Goal: Book appointment/travel/reservation

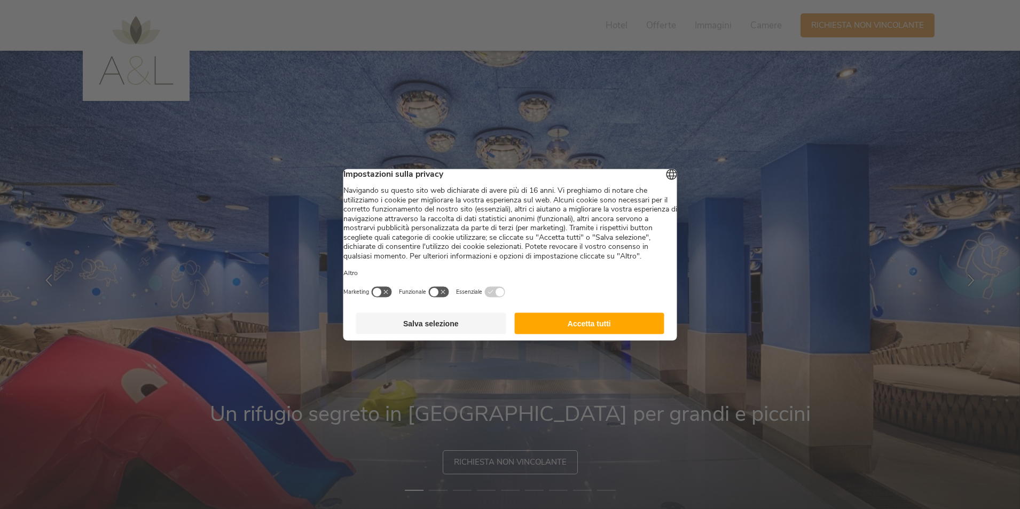
click at [592, 331] on button "Accetta tutti" at bounding box center [589, 322] width 150 height 21
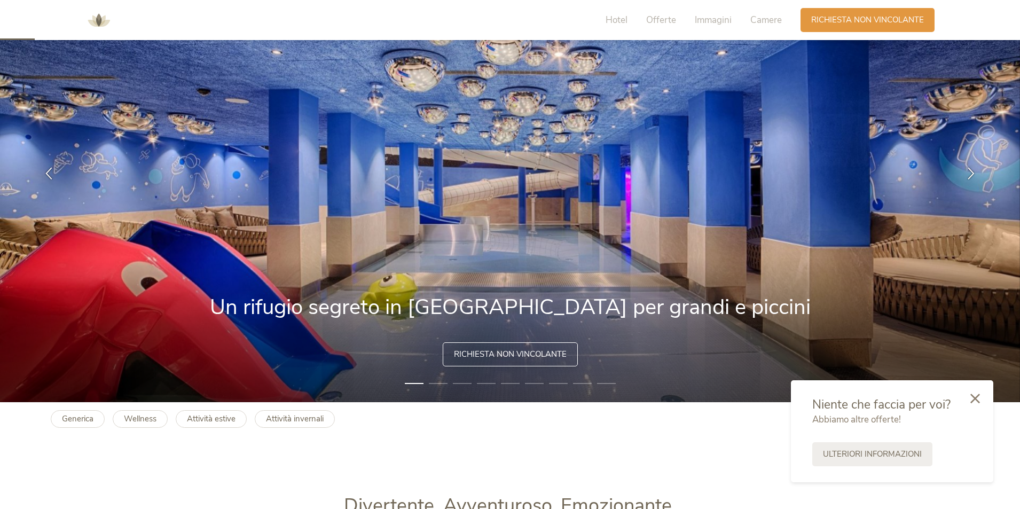
click at [511, 348] on div "Richiesta non vincolante" at bounding box center [510, 354] width 135 height 24
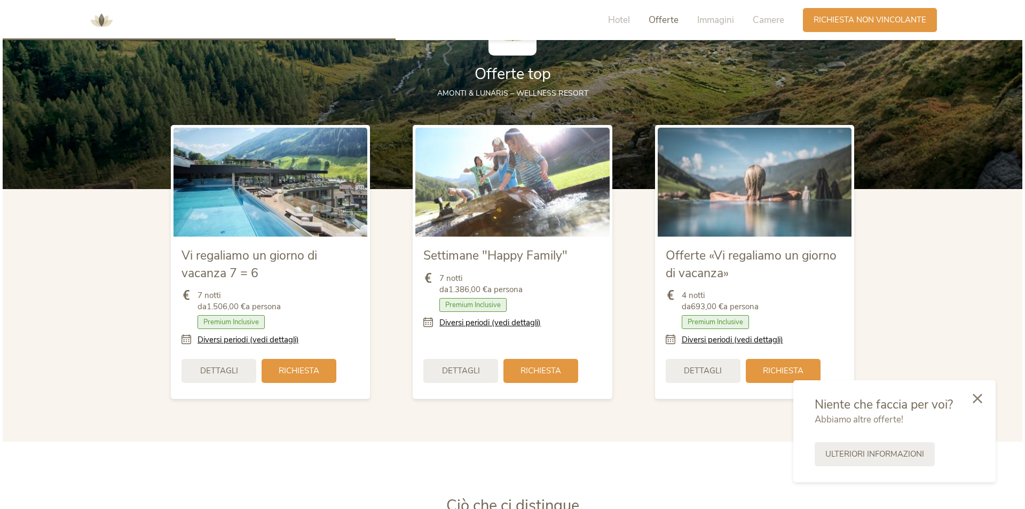
scroll to position [1259, 0]
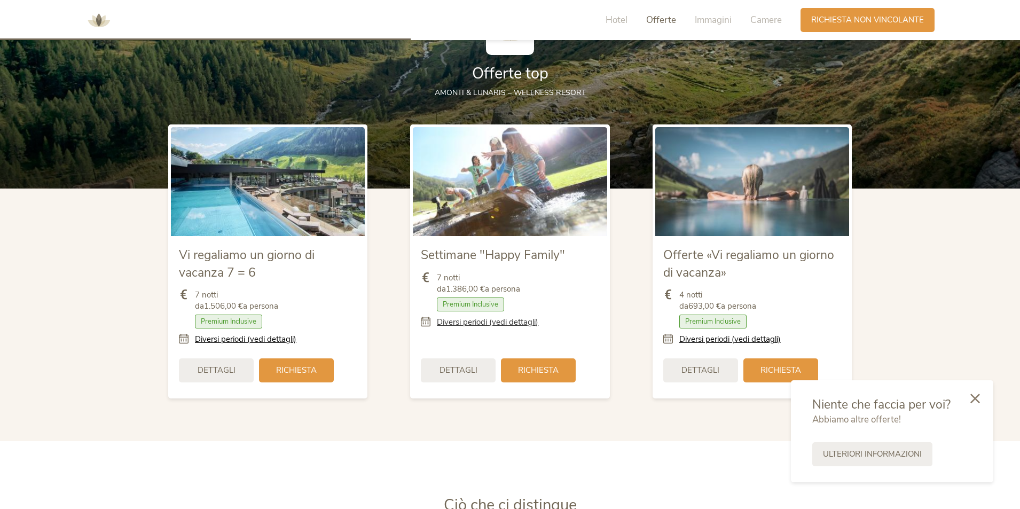
click at [502, 323] on link "Diversi periodi (vedi dettagli)" at bounding box center [487, 322] width 101 height 11
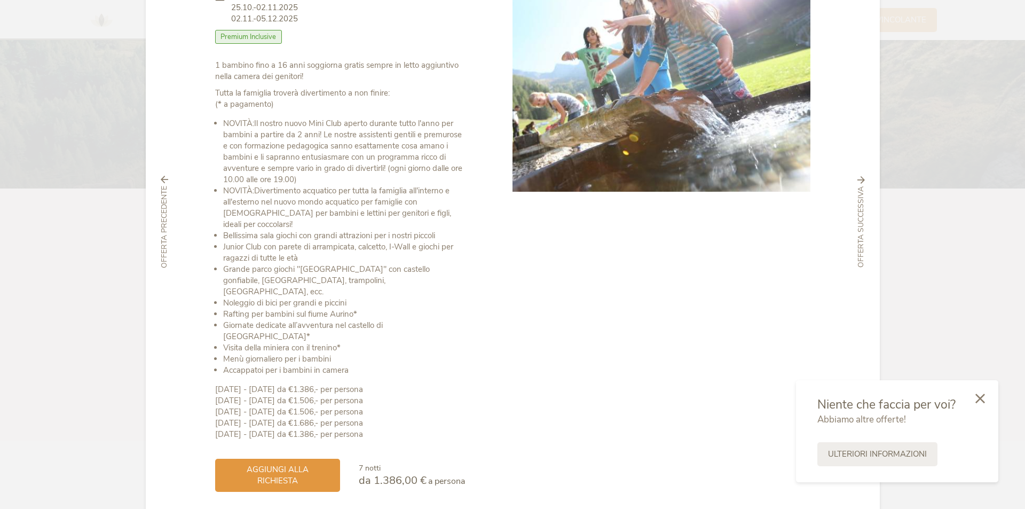
scroll to position [107, 0]
click at [319, 457] on div "aggiungi alla richiesta" at bounding box center [277, 473] width 125 height 33
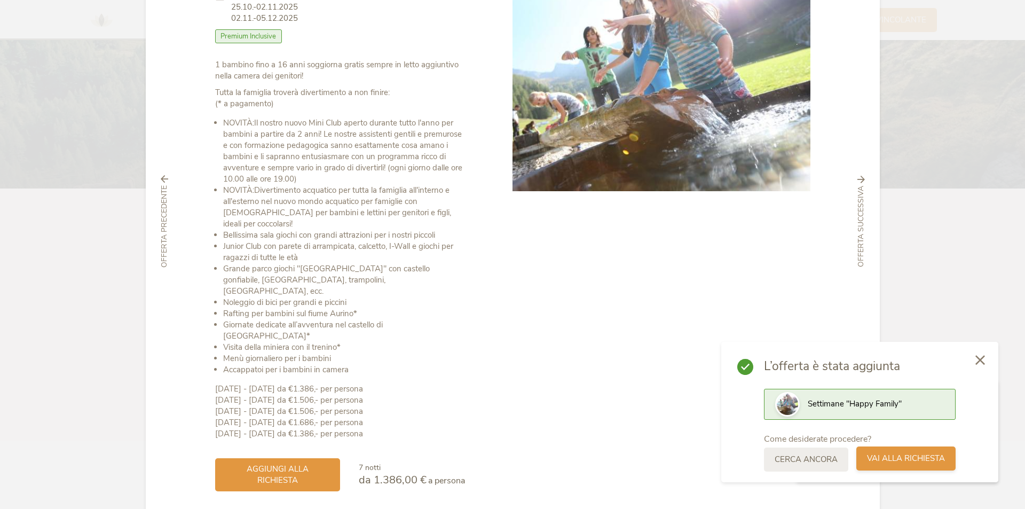
click at [913, 459] on span "Vai alla richiesta" at bounding box center [906, 458] width 78 height 11
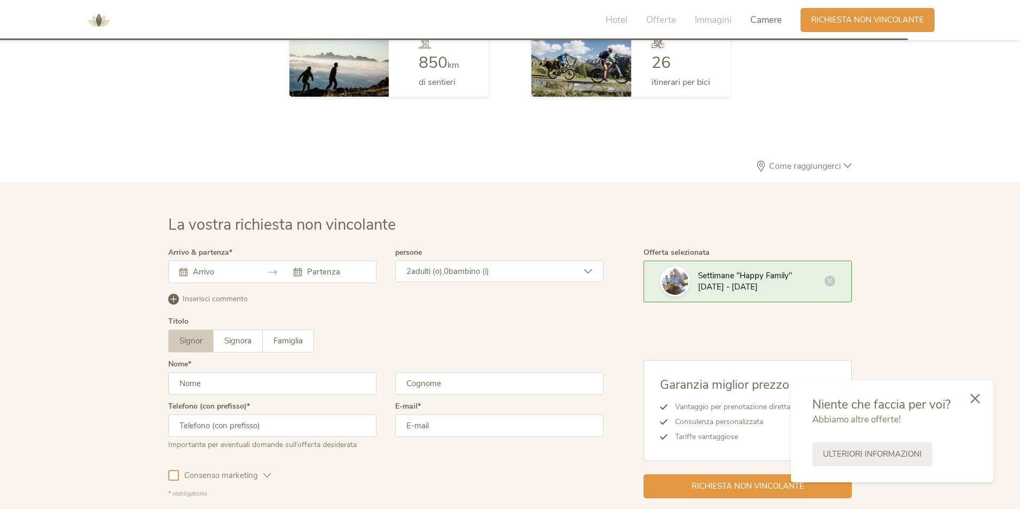
scroll to position [3128, 0]
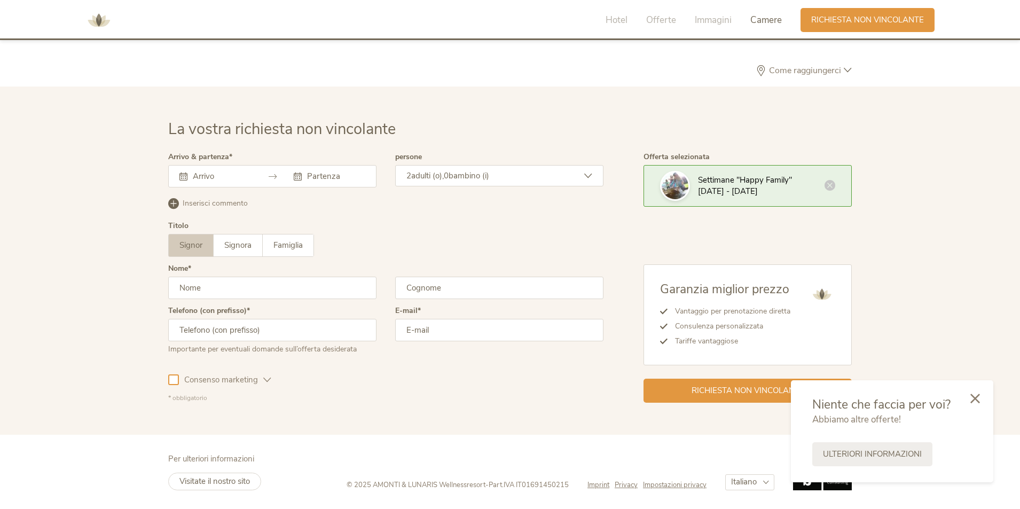
click at [182, 177] on icon at bounding box center [183, 177] width 8 height 8
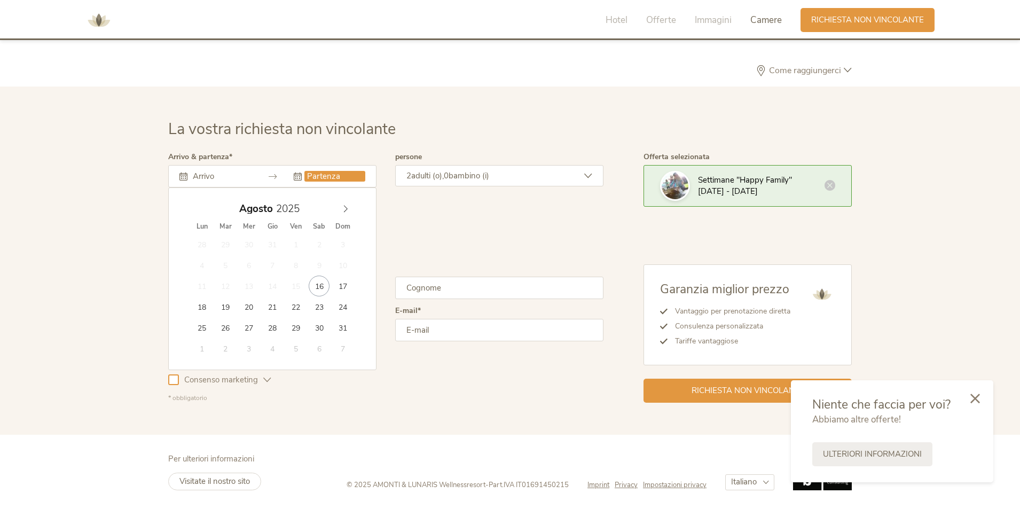
click at [339, 182] on input "text" at bounding box center [334, 176] width 61 height 11
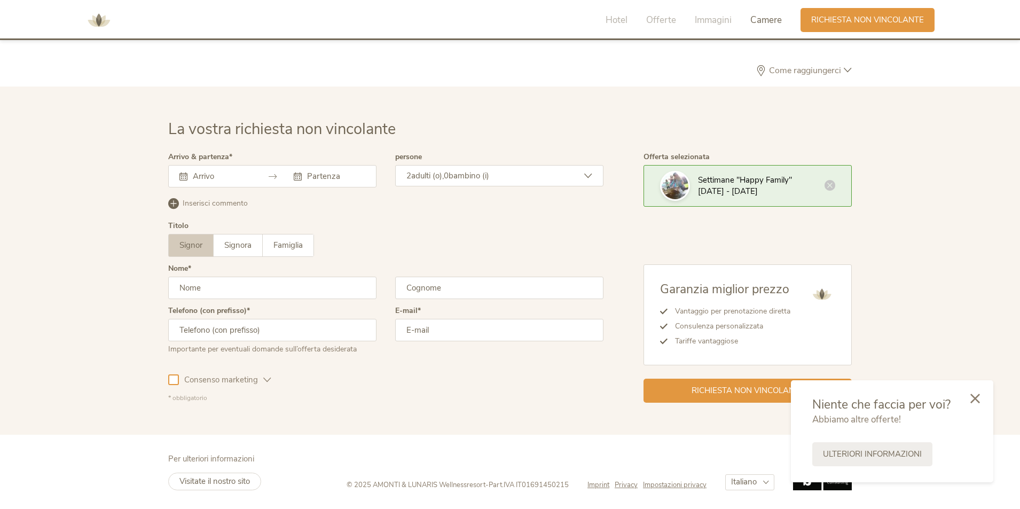
click at [185, 176] on icon at bounding box center [183, 177] width 8 height 8
click at [185, 173] on icon at bounding box center [183, 177] width 8 height 8
click at [319, 177] on input "text" at bounding box center [334, 176] width 61 height 11
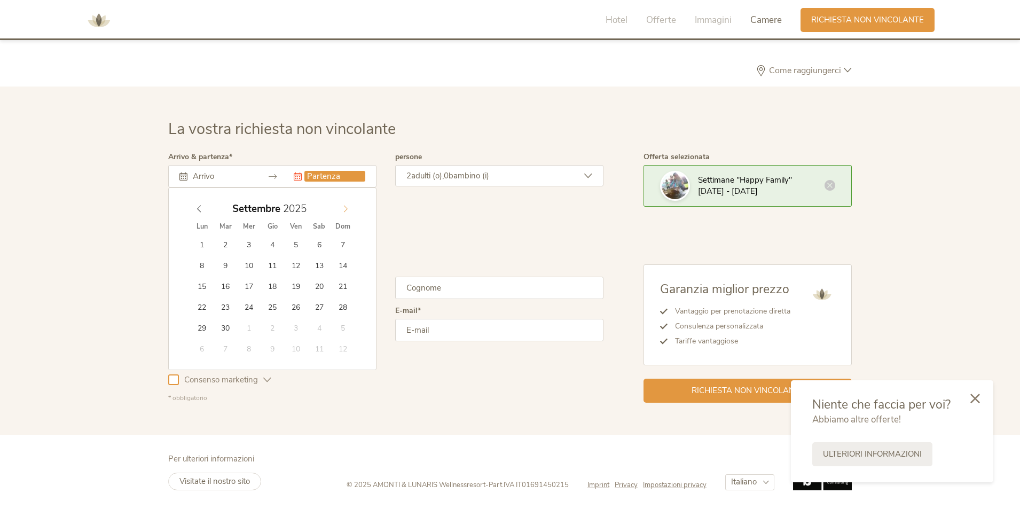
click at [344, 211] on icon at bounding box center [345, 208] width 7 height 7
type input "[DATE]"
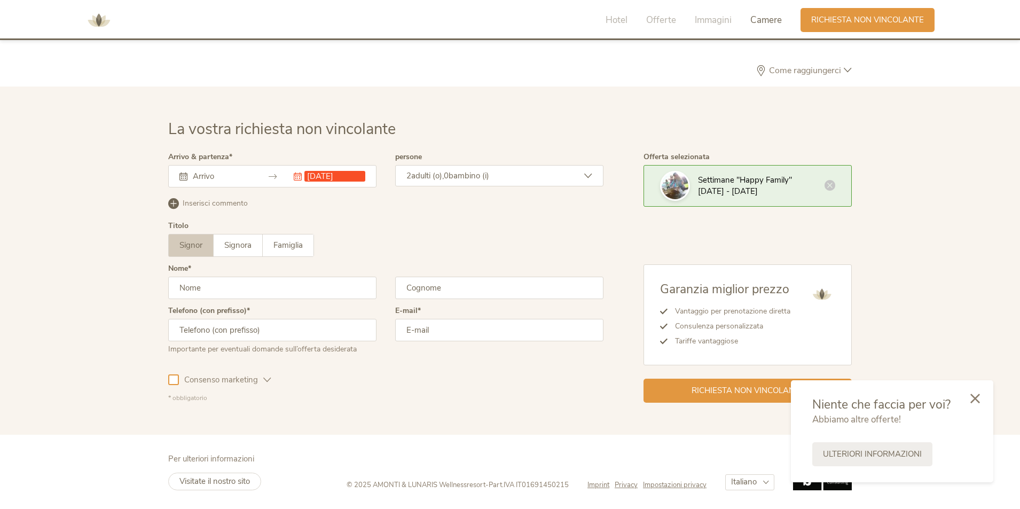
click at [444, 174] on span "adulti (o)," at bounding box center [427, 175] width 33 height 11
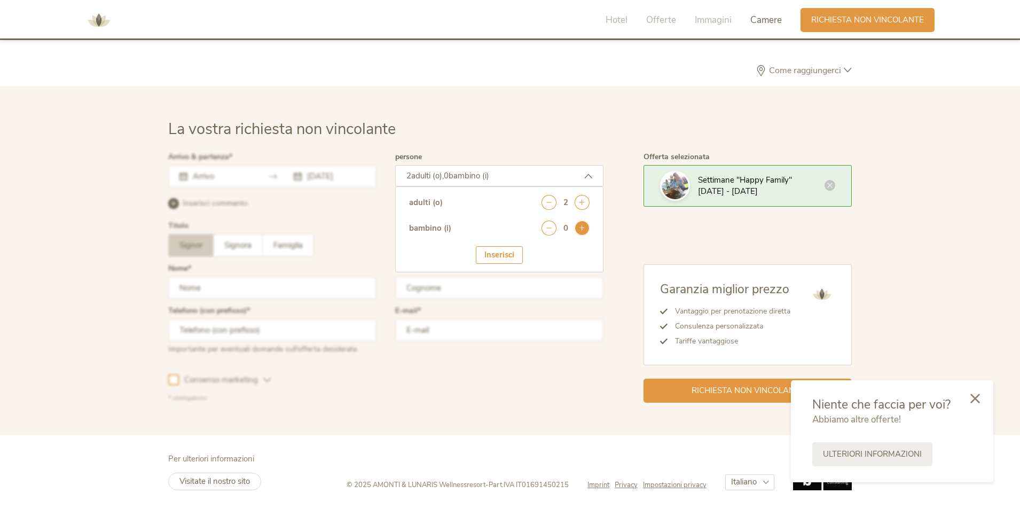
click at [584, 230] on icon at bounding box center [582, 228] width 15 height 15
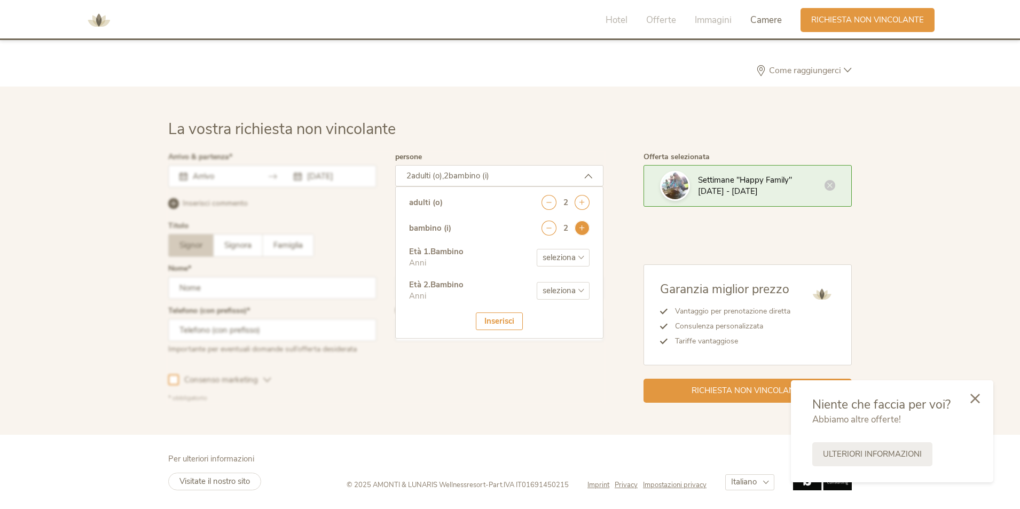
click at [584, 230] on icon at bounding box center [582, 228] width 15 height 15
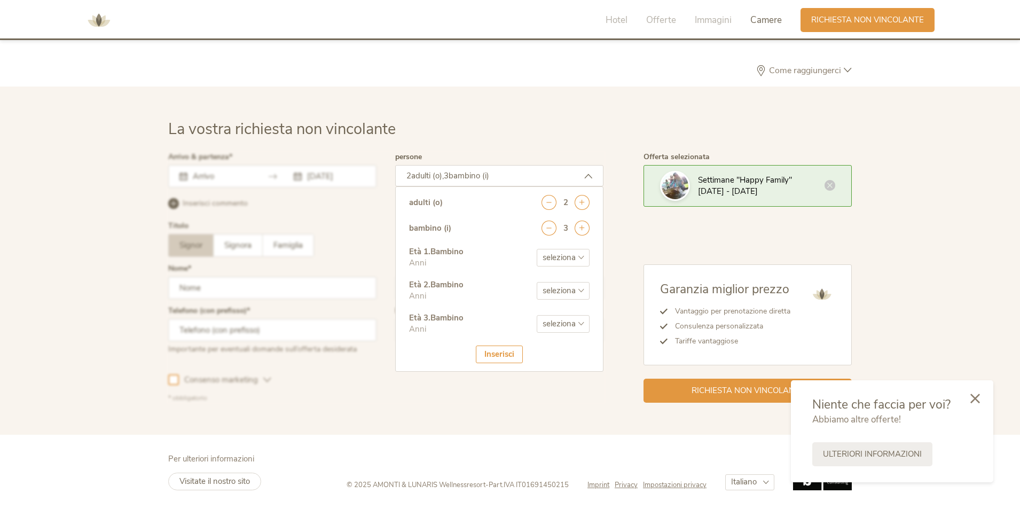
click at [567, 258] on select "seleziona 0 1 2 3 4 5 6 7 8 9 10 11 12 13 14 15 16 17" at bounding box center [563, 258] width 53 height 18
select select "5"
click at [537, 249] on select "seleziona 0 1 2 3 4 5 6 7 8 9 10 11 12 13 14 15 16 17" at bounding box center [563, 258] width 53 height 18
click at [581, 292] on select "seleziona 0 1 2 3 4 5 6 7 8 9 10 11 12 13 14 15 16 17" at bounding box center [563, 291] width 53 height 18
select select "6"
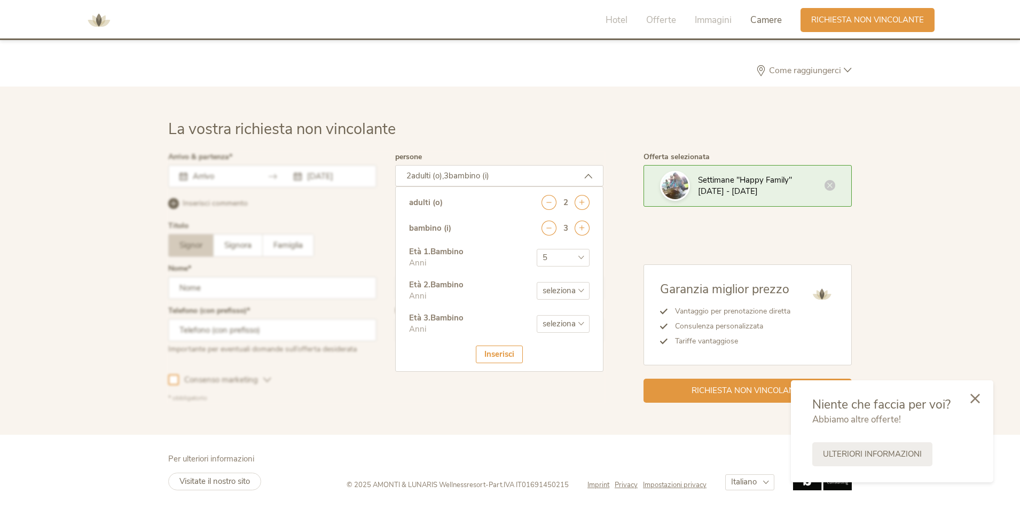
click at [537, 282] on select "seleziona 0 1 2 3 4 5 6 7 8 9 10 11 12 13 14 15 16 17" at bounding box center [563, 291] width 53 height 18
click at [553, 329] on select "seleziona 0 1 2 3 4 5 6 7 8 9 10 11 12 13 14 15 16 17" at bounding box center [563, 324] width 53 height 18
select select "11"
click at [537, 315] on select "seleziona 0 1 2 3 4 5 6 7 8 9 10 11 12 13 14 15 16 17" at bounding box center [563, 324] width 53 height 18
click at [511, 356] on div "Inserisci" at bounding box center [499, 355] width 47 height 18
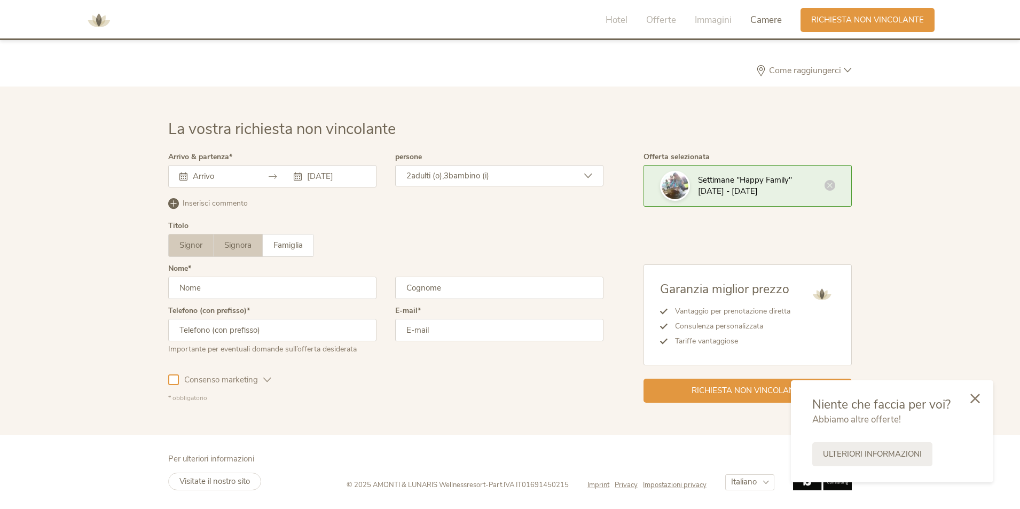
click at [245, 248] on span "Signora" at bounding box center [237, 245] width 27 height 11
click at [222, 286] on input "text" at bounding box center [272, 288] width 208 height 22
type input "g"
type input "[PERSON_NAME]"
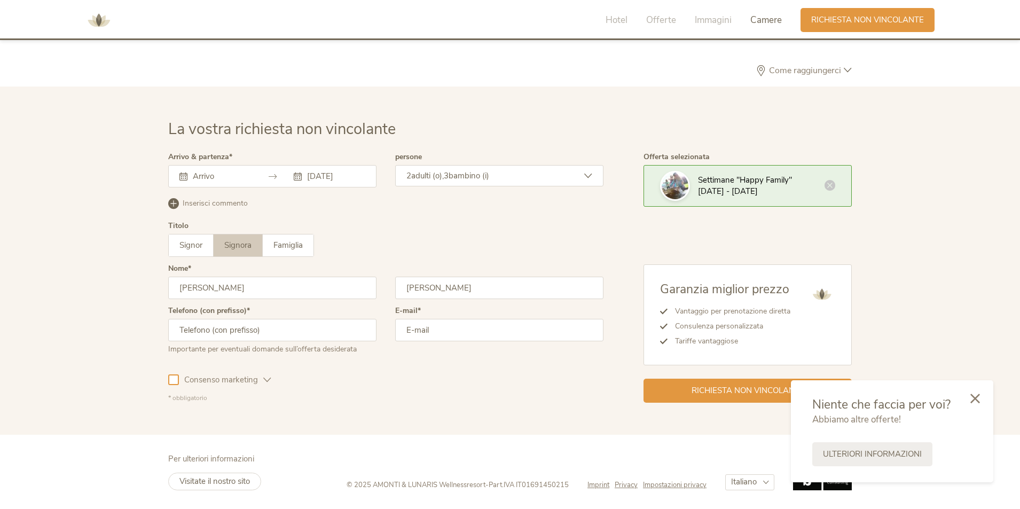
click at [234, 333] on input "text" at bounding box center [272, 330] width 208 height 22
type input "3453392770"
type input "[EMAIL_ADDRESS][DOMAIN_NAME]"
click at [206, 172] on input "text" at bounding box center [220, 176] width 61 height 11
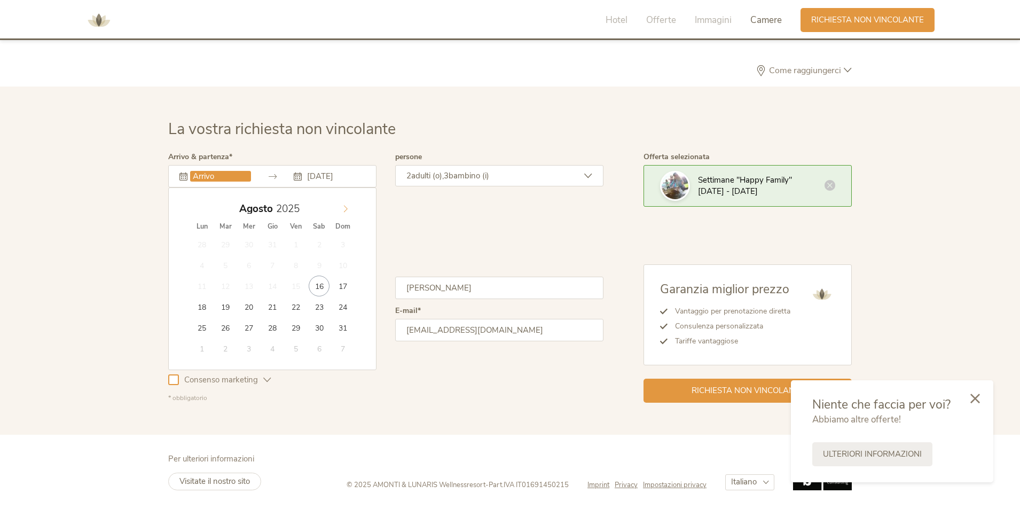
click at [344, 209] on icon at bounding box center [345, 208] width 7 height 7
type input "[DATE]"
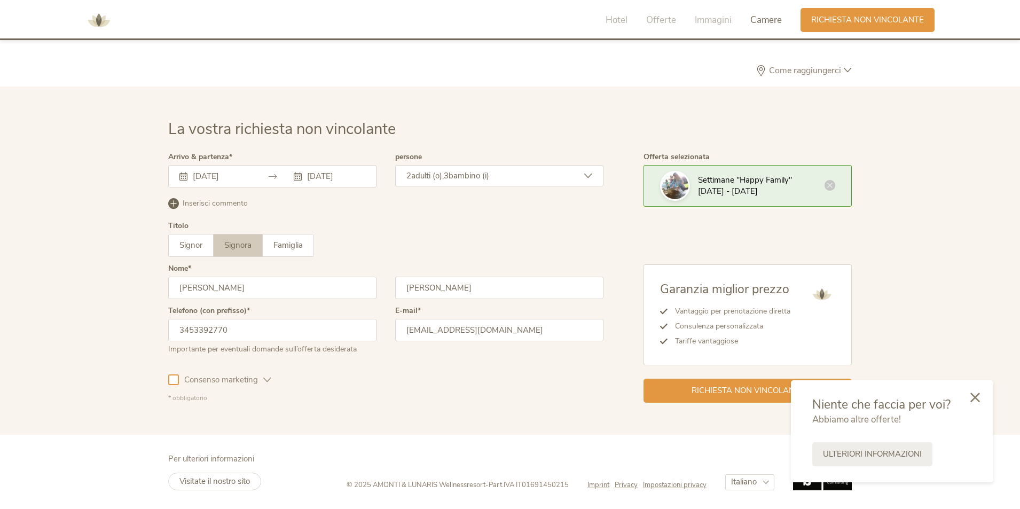
click at [977, 395] on icon at bounding box center [975, 398] width 10 height 10
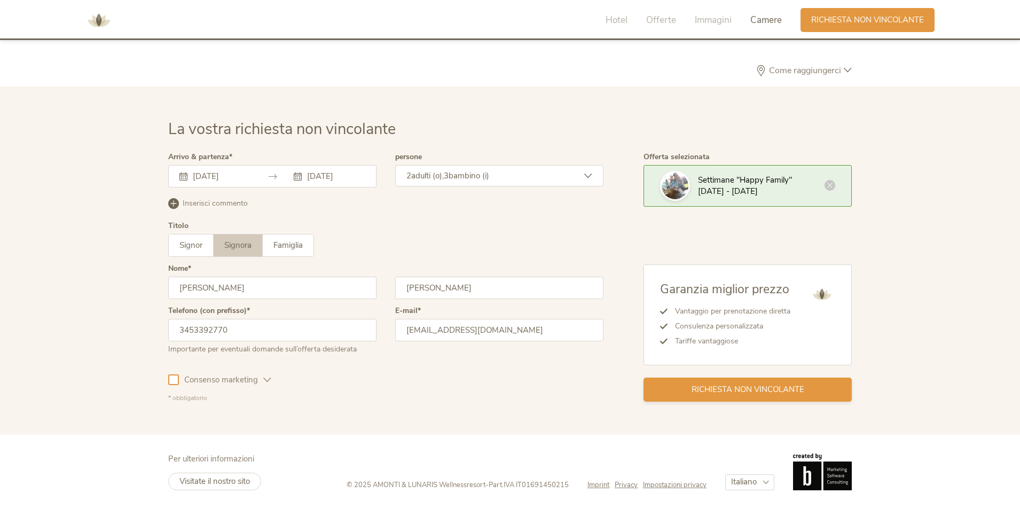
click at [788, 386] on span "Richiesta non vincolante" at bounding box center [748, 389] width 113 height 11
